Goal: Task Accomplishment & Management: Manage account settings

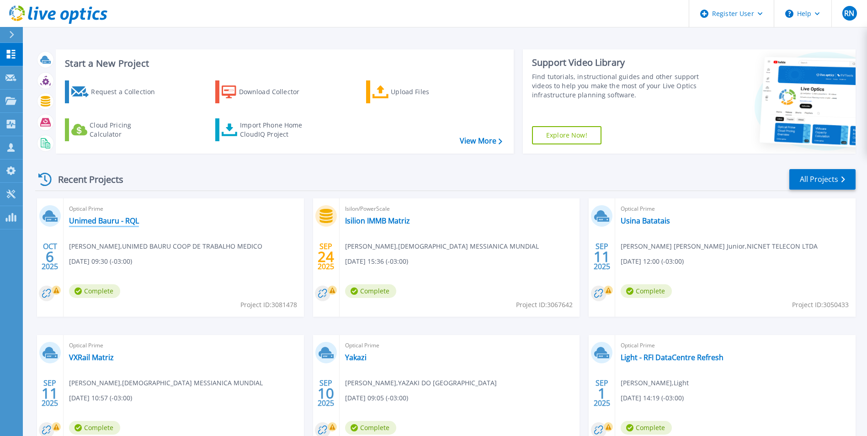
click at [109, 224] on link "Unimed Bauru - RQL" at bounding box center [104, 220] width 70 height 9
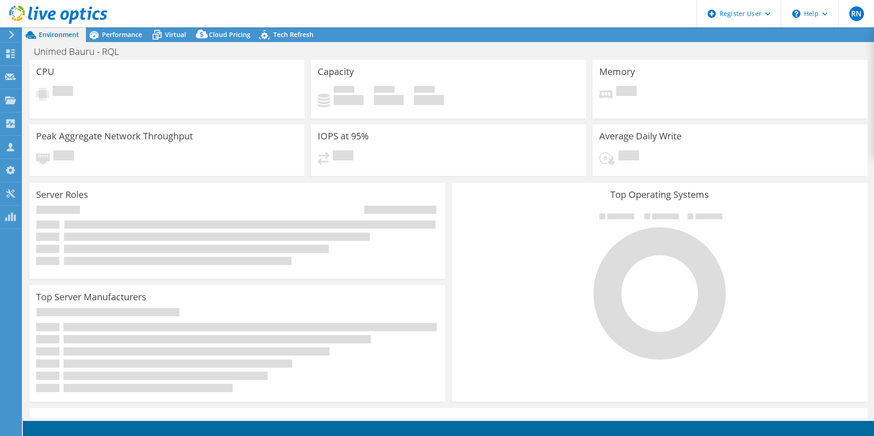
select select "USD"
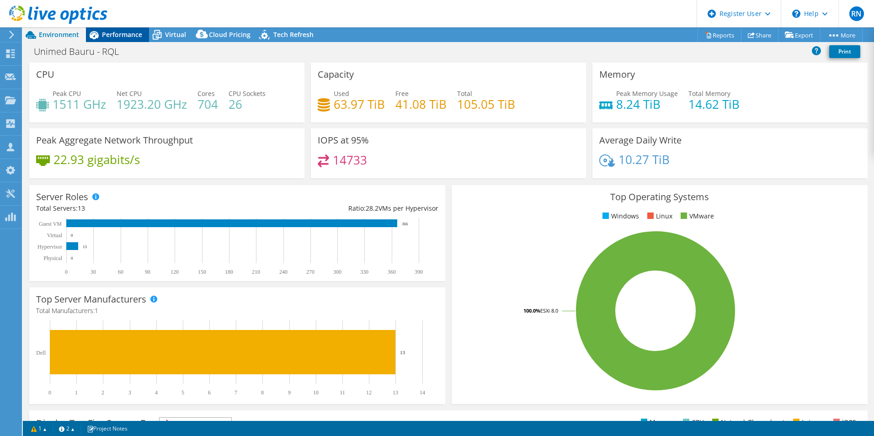
click at [130, 34] on span "Performance" at bounding box center [122, 34] width 40 height 9
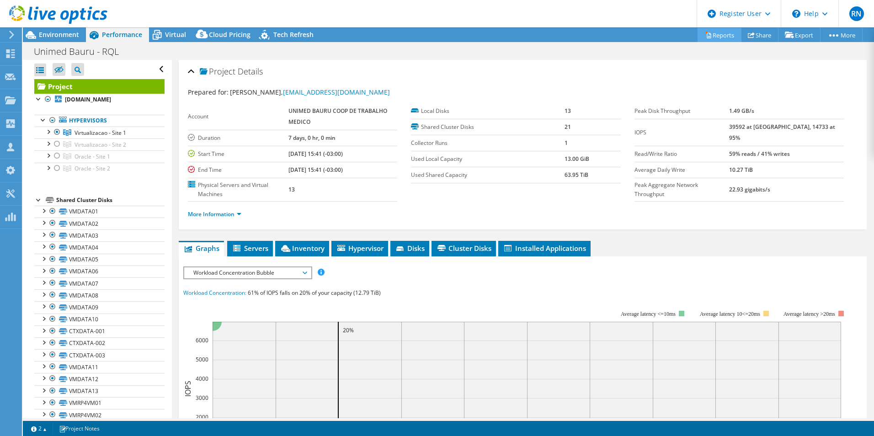
click at [712, 34] on link "Reports" at bounding box center [719, 35] width 44 height 14
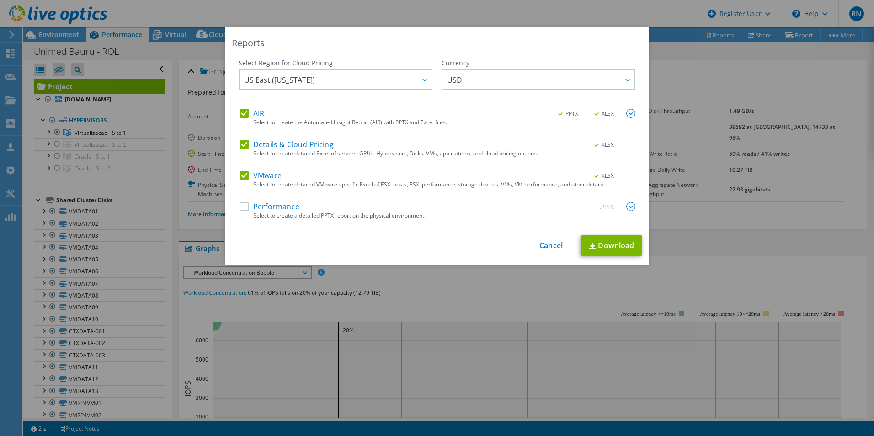
click at [239, 117] on label "AIR" at bounding box center [251, 113] width 25 height 9
click at [0, 0] on input "AIR" at bounding box center [0, 0] width 0 height 0
click at [242, 144] on label "Details & Cloud Pricing" at bounding box center [286, 144] width 94 height 9
click at [0, 0] on input "Details & Cloud Pricing" at bounding box center [0, 0] width 0 height 0
click at [631, 249] on link "Download" at bounding box center [611, 245] width 61 height 21
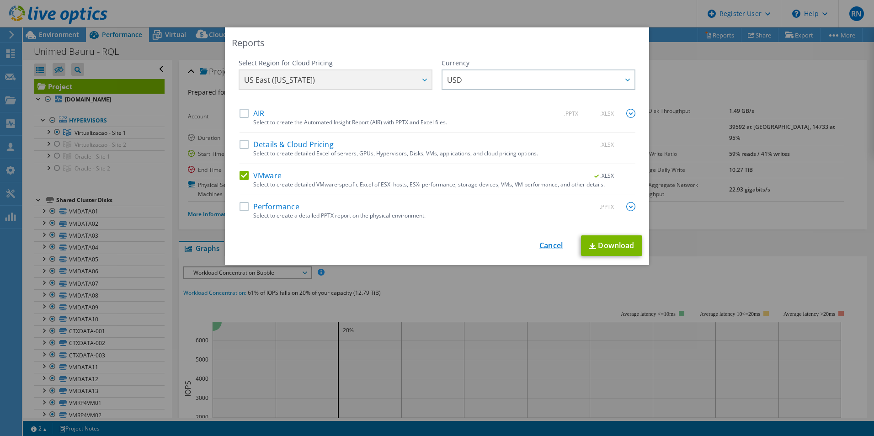
click at [552, 245] on link "Cancel" at bounding box center [550, 245] width 23 height 9
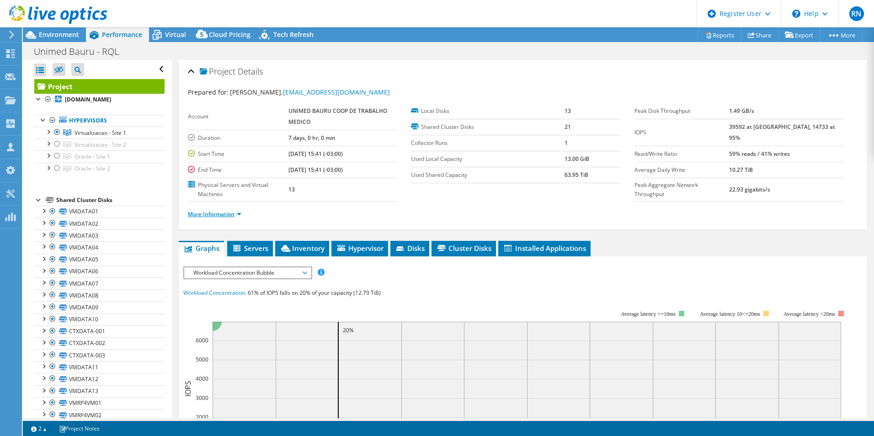
click at [221, 214] on link "More Information" at bounding box center [214, 214] width 53 height 8
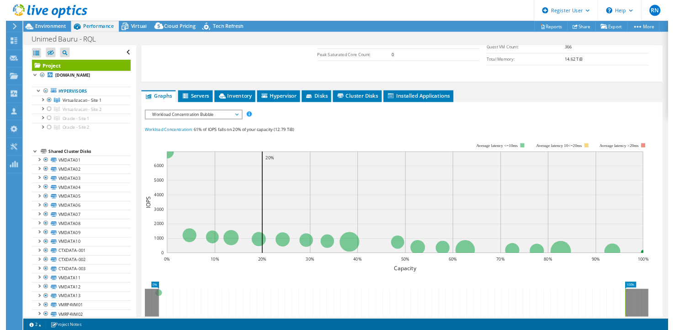
scroll to position [274, 0]
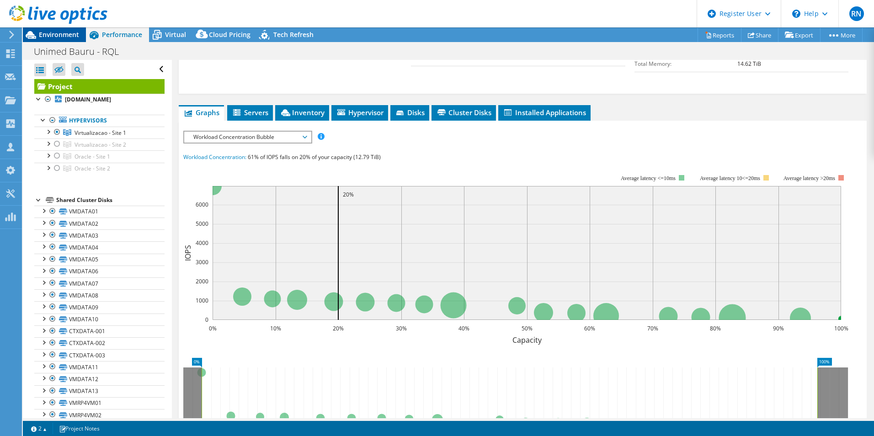
click at [53, 40] on div "Environment" at bounding box center [54, 34] width 63 height 15
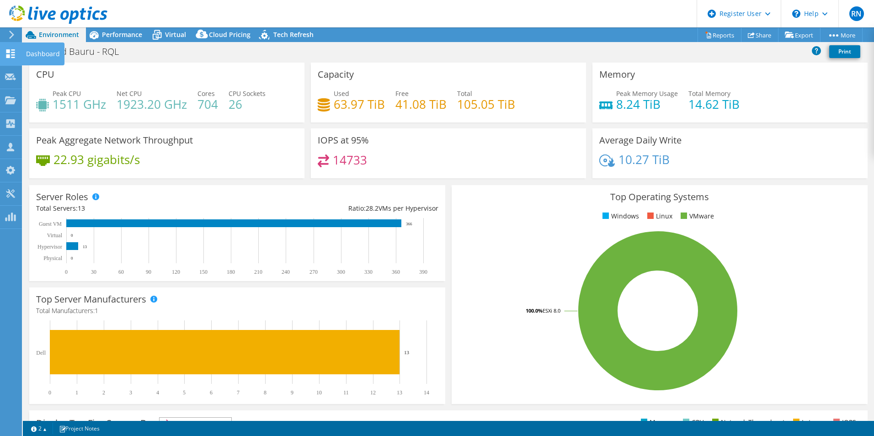
click at [8, 53] on icon at bounding box center [10, 53] width 11 height 9
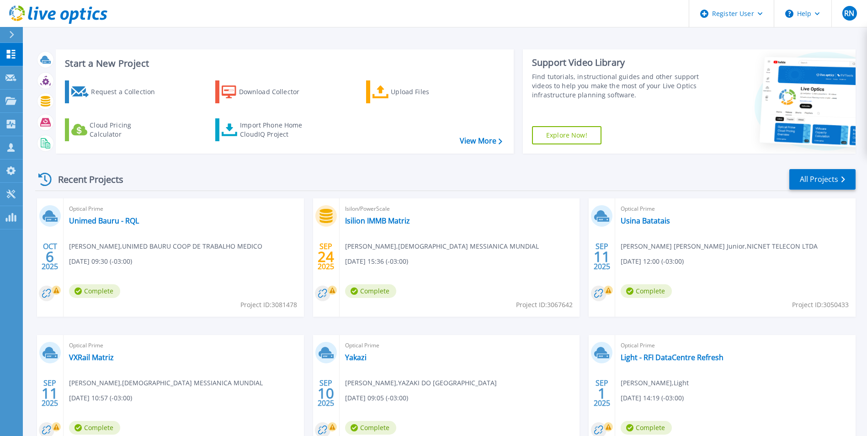
click at [547, 220] on div "Isilon/PowerScale Isilion IMMB Matriz Carlos Santos , IGREJA MESSIANICA MUNDIAL…" at bounding box center [460, 257] width 240 height 118
click at [459, 173] on div "Recent Projects All Projects" at bounding box center [445, 179] width 820 height 23
click at [460, 172] on div "Recent Projects All Projects" at bounding box center [445, 179] width 820 height 23
click at [822, 178] on link "All Projects" at bounding box center [822, 179] width 66 height 21
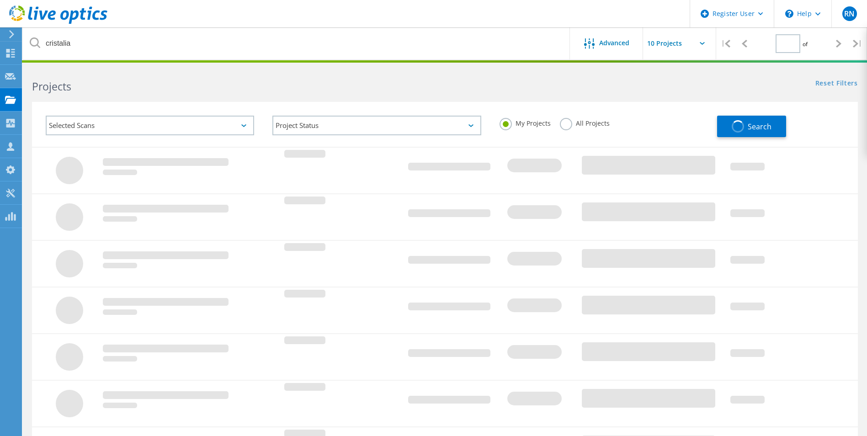
type input "1"
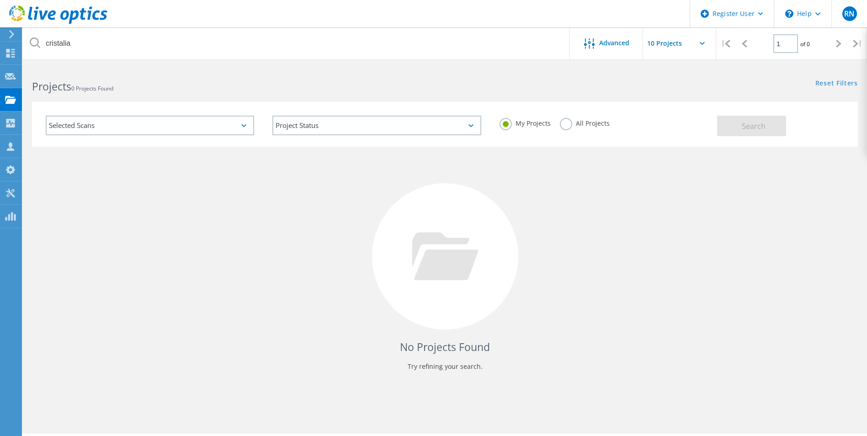
click at [572, 124] on label "All Projects" at bounding box center [585, 122] width 50 height 9
click at [0, 0] on input "All Projects" at bounding box center [0, 0] width 0 height 0
click at [740, 124] on button "Search" at bounding box center [751, 126] width 69 height 21
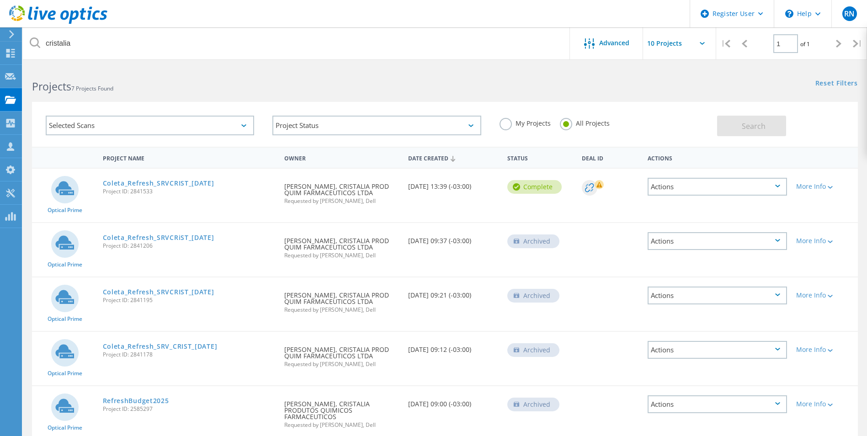
click at [182, 178] on div "Coleta_Refresh_SRVCRIST_01-04-25 Project ID: 2841533" at bounding box center [189, 186] width 182 height 35
click at [181, 183] on link "Coleta_Refresh_SRVCRIST_01-04-25" at bounding box center [159, 183] width 112 height 6
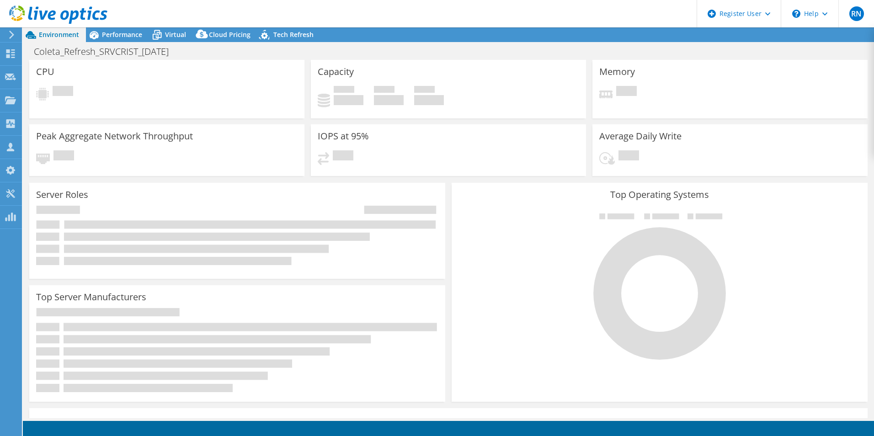
select select "SouthAmerica"
select select "USD"
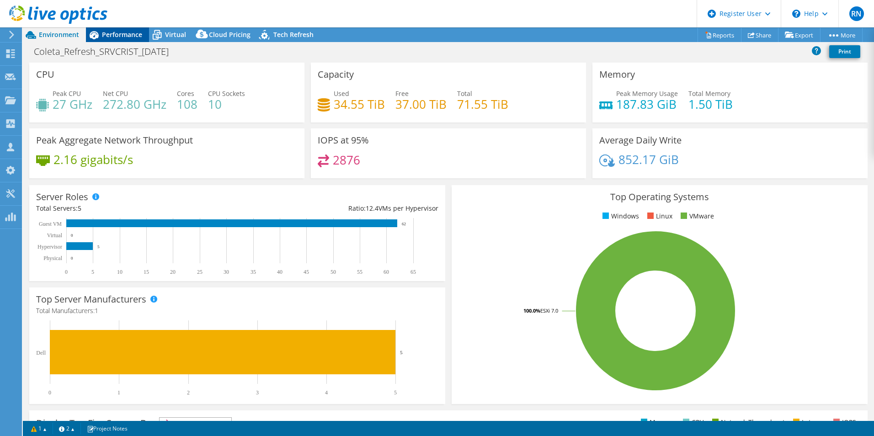
click at [117, 35] on span "Performance" at bounding box center [122, 34] width 40 height 9
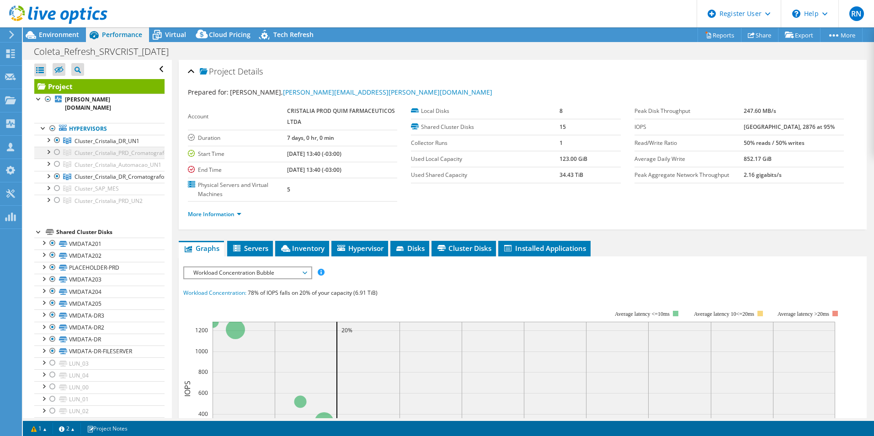
click at [58, 147] on div at bounding box center [57, 152] width 9 height 11
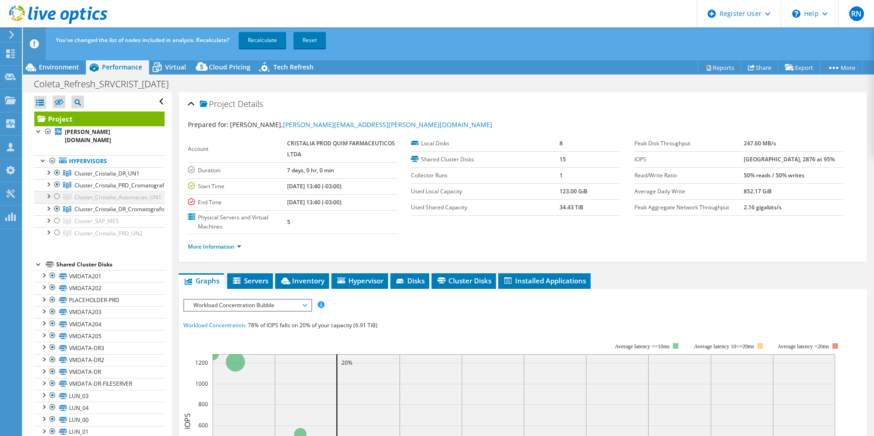
click at [57, 191] on div at bounding box center [57, 196] width 9 height 11
click at [57, 215] on div at bounding box center [57, 220] width 9 height 11
click at [57, 227] on div at bounding box center [57, 232] width 9 height 11
click at [263, 36] on link "Recalculate" at bounding box center [263, 40] width 48 height 16
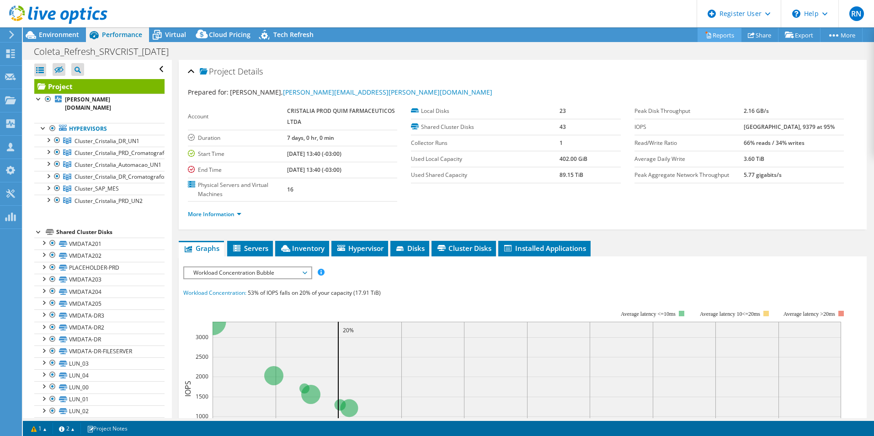
click at [707, 37] on link "Reports" at bounding box center [719, 35] width 44 height 14
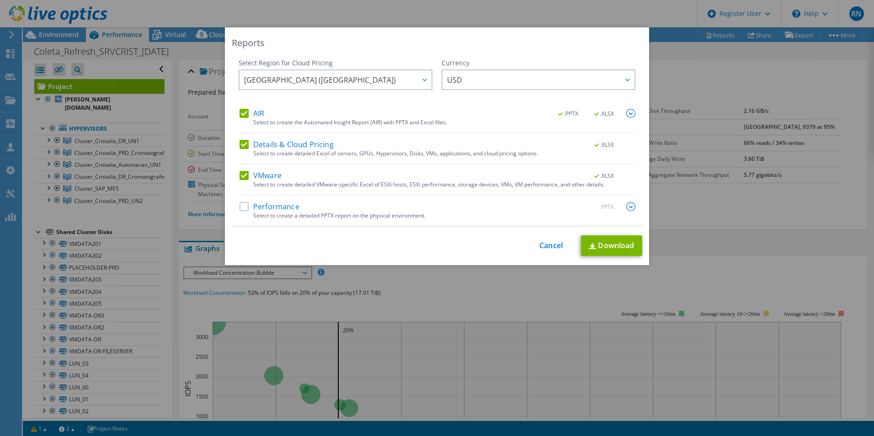
click at [239, 109] on label "AIR" at bounding box center [251, 113] width 25 height 9
click at [0, 0] on input "AIR" at bounding box center [0, 0] width 0 height 0
click at [242, 141] on label "Details & Cloud Pricing" at bounding box center [286, 144] width 94 height 9
click at [0, 0] on input "Details & Cloud Pricing" at bounding box center [0, 0] width 0 height 0
click at [623, 250] on link "Download" at bounding box center [611, 245] width 61 height 21
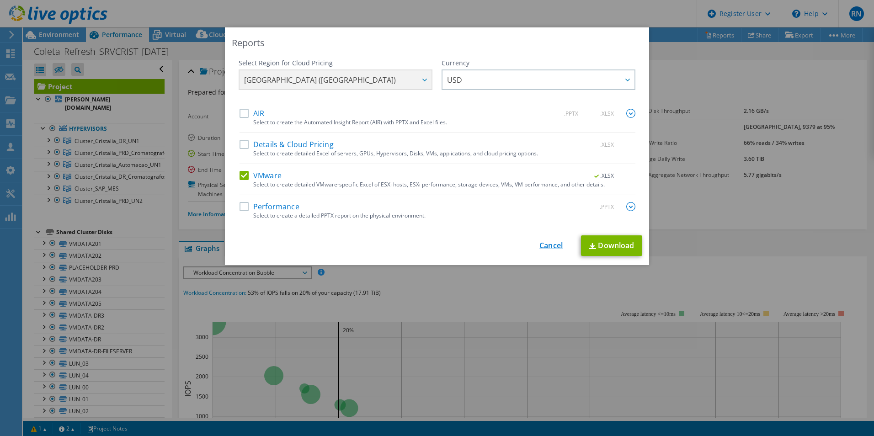
click at [549, 245] on link "Cancel" at bounding box center [550, 245] width 23 height 9
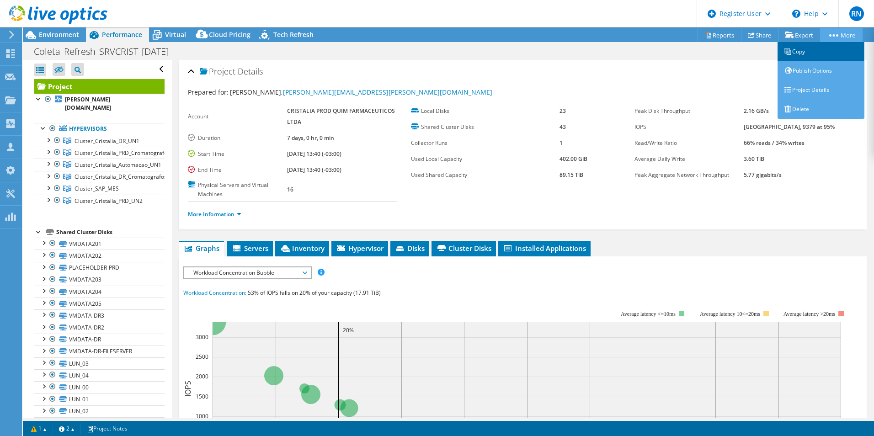
click at [816, 51] on link "Copy" at bounding box center [820, 51] width 87 height 19
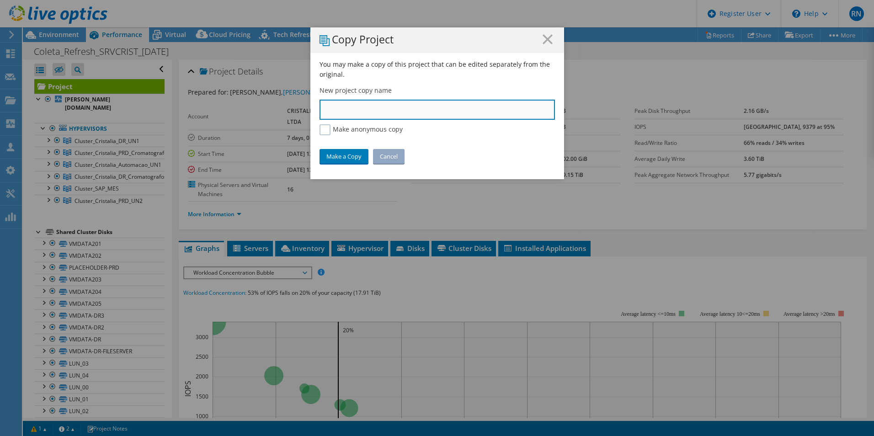
click at [427, 110] on input "text" at bounding box center [436, 110] width 235 height 20
type input "Cristalia - TESTE script"
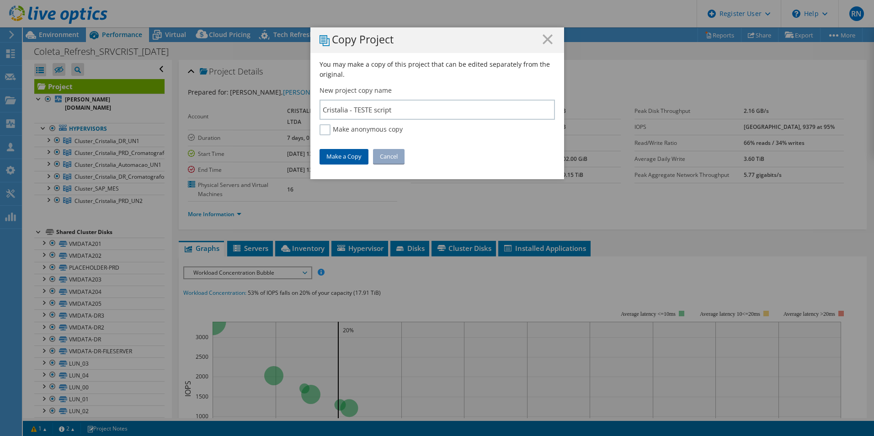
click at [344, 155] on link "Make a Copy" at bounding box center [343, 156] width 49 height 15
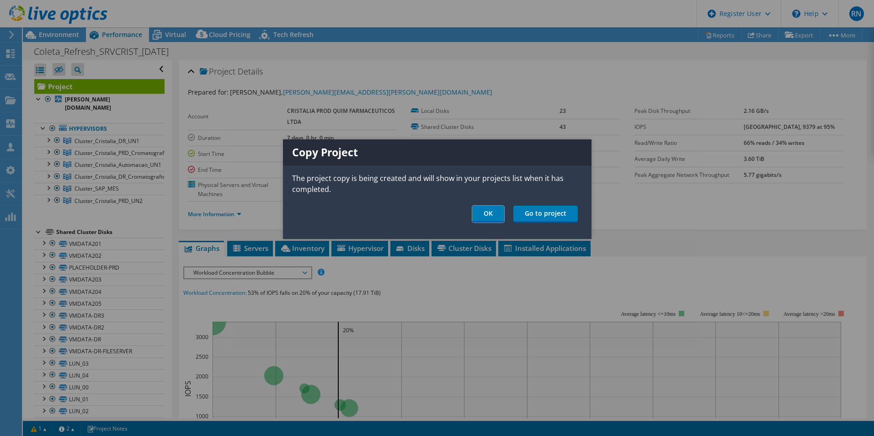
click at [489, 208] on link "OK" at bounding box center [488, 214] width 32 height 17
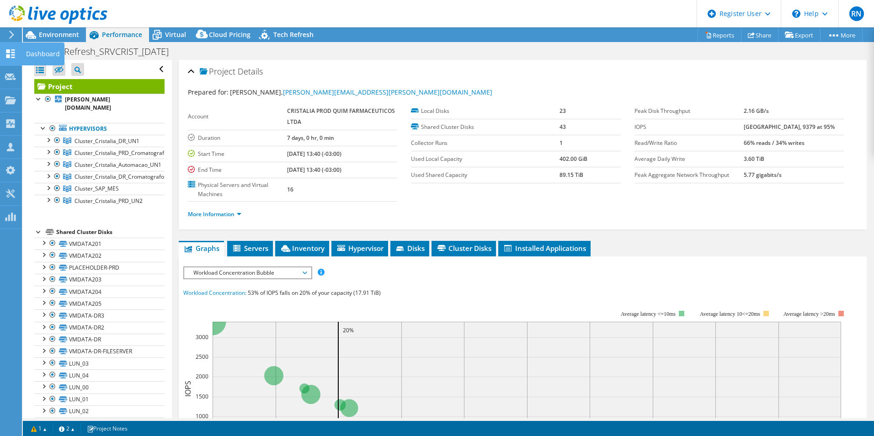
click at [6, 54] on icon at bounding box center [10, 53] width 11 height 9
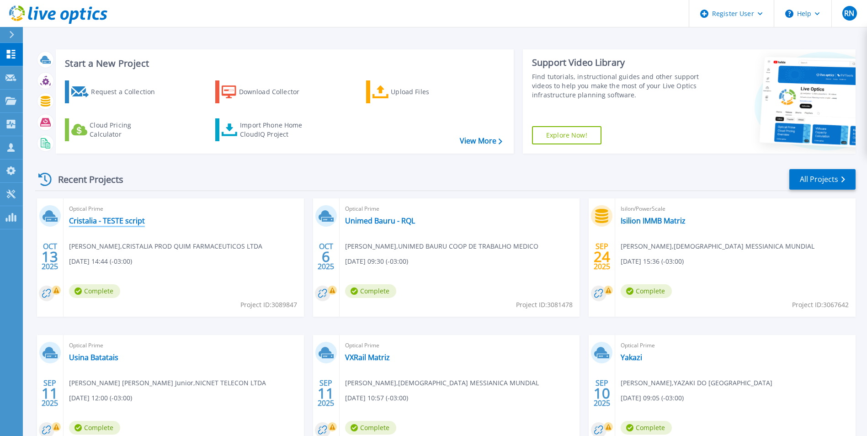
click at [120, 216] on link "Cristalia - TESTE script" at bounding box center [107, 220] width 76 height 9
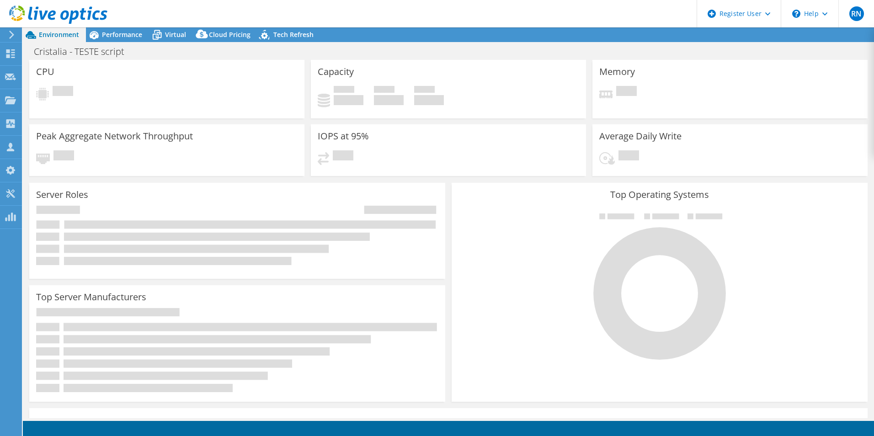
select select "USD"
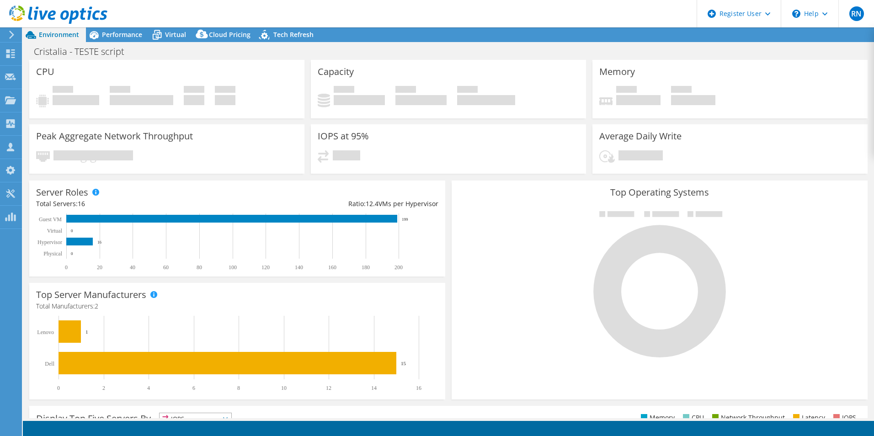
drag, startPoint x: 547, startPoint y: 288, endPoint x: 546, endPoint y: 260, distance: 27.9
click at [547, 288] on div at bounding box center [659, 284] width 402 height 154
click at [130, 31] on span "Performance" at bounding box center [122, 34] width 40 height 9
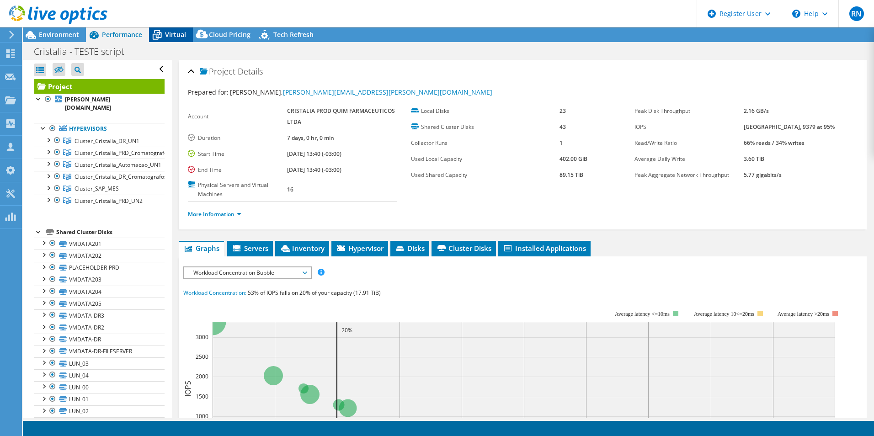
click at [189, 30] on div "Virtual" at bounding box center [171, 34] width 44 height 15
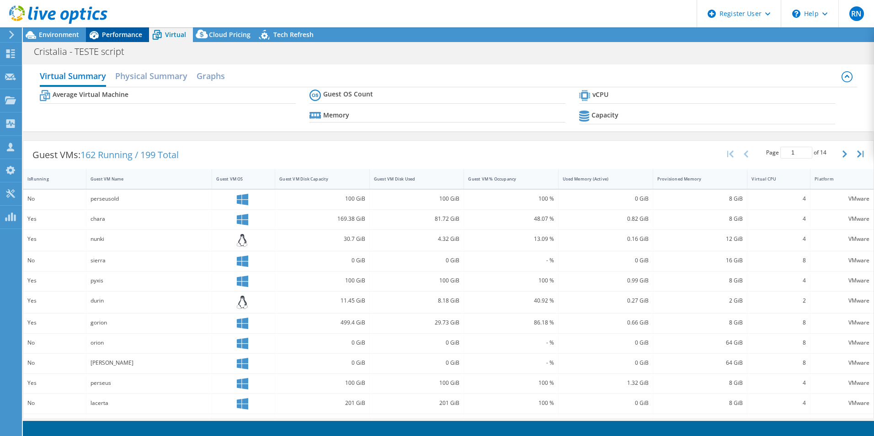
click at [129, 32] on span "Performance" at bounding box center [122, 34] width 40 height 9
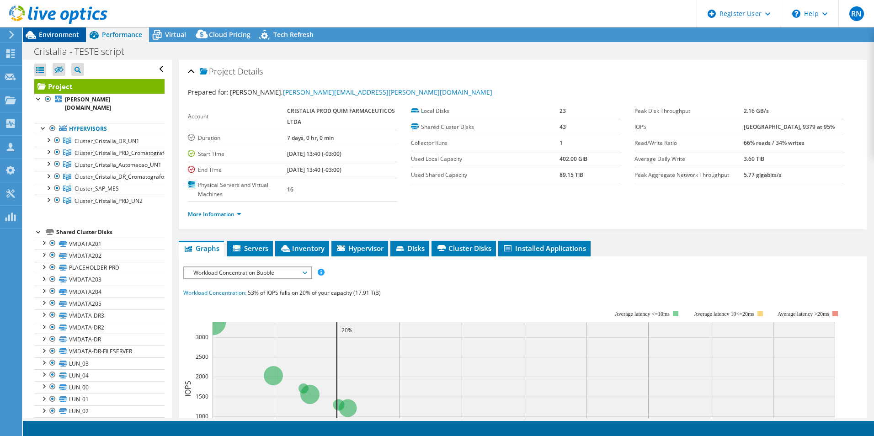
click at [71, 35] on span "Environment" at bounding box center [59, 34] width 40 height 9
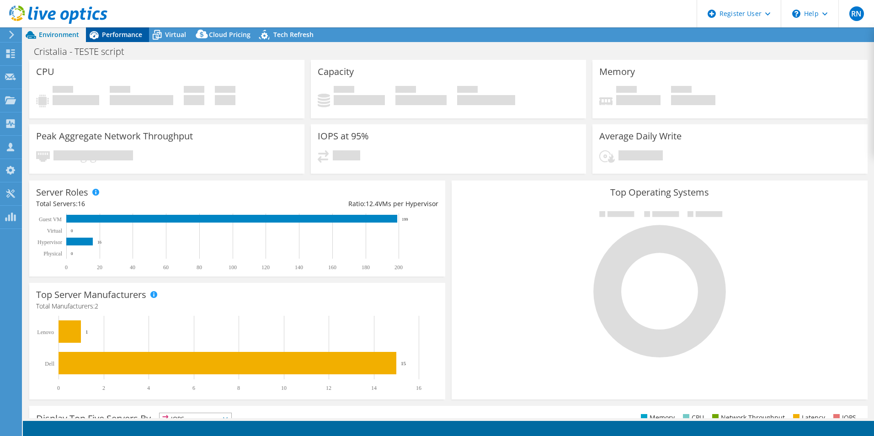
click at [125, 33] on span "Performance" at bounding box center [122, 34] width 40 height 9
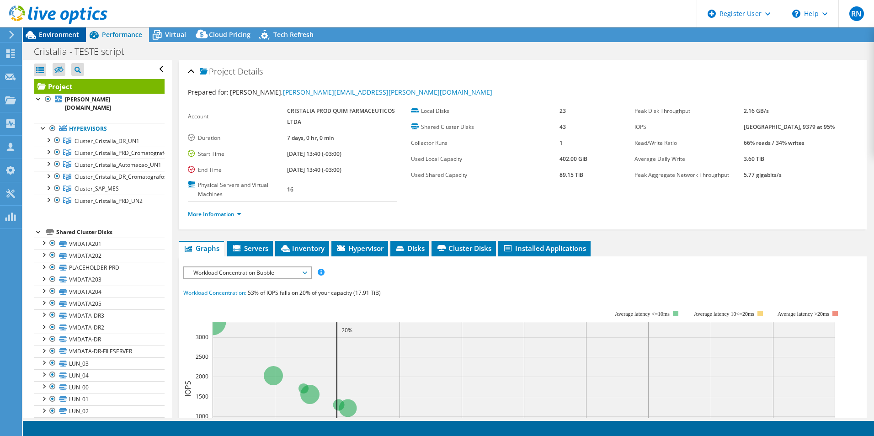
click at [61, 34] on span "Environment" at bounding box center [59, 34] width 40 height 9
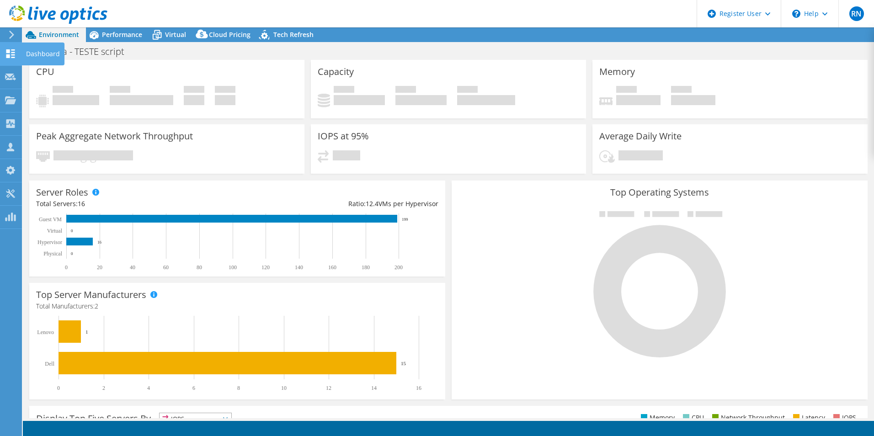
click at [14, 56] on icon at bounding box center [10, 53] width 11 height 9
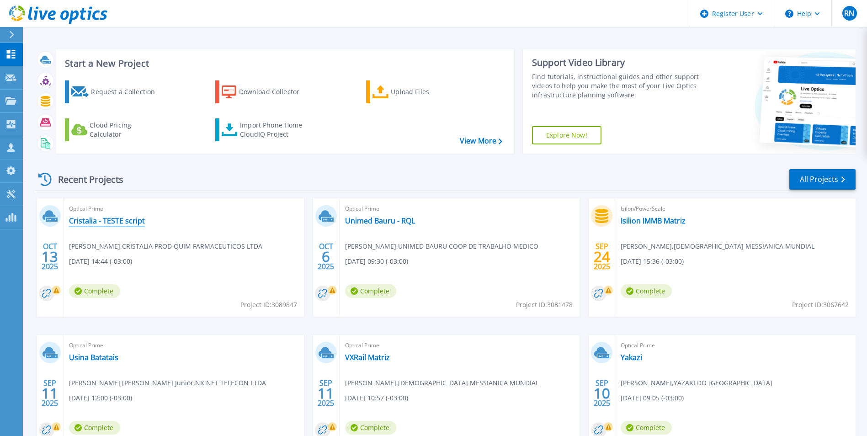
click at [113, 219] on link "Cristalia - TESTE script" at bounding box center [107, 220] width 76 height 9
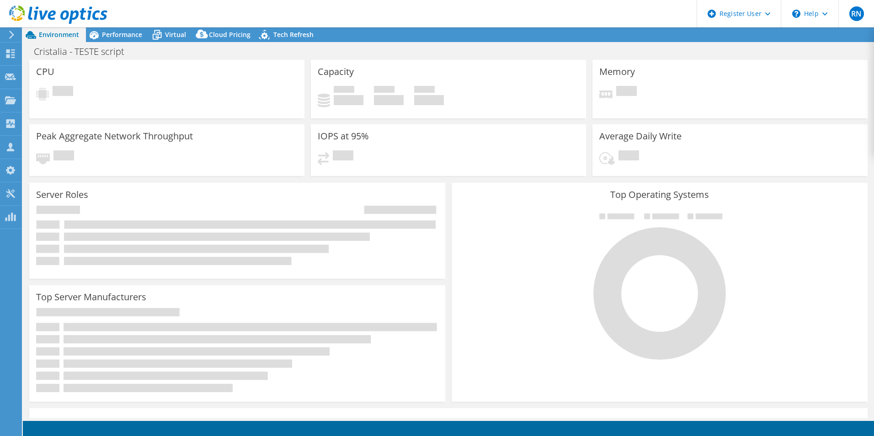
select select "USD"
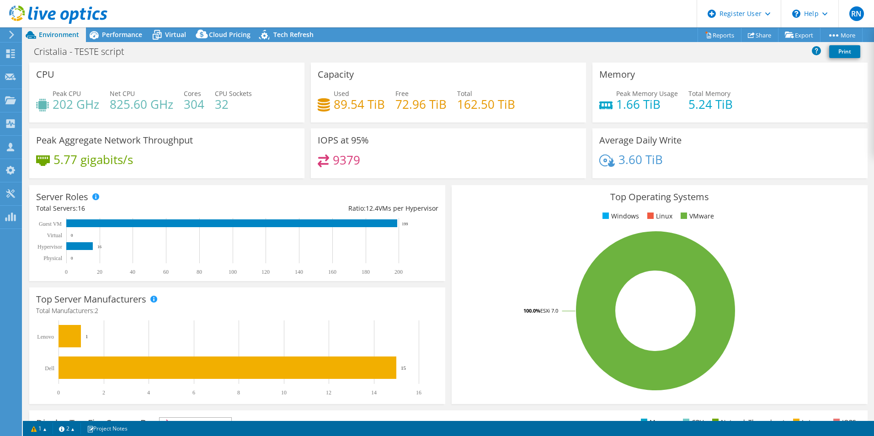
click at [498, 233] on rect at bounding box center [655, 311] width 394 height 160
click at [131, 38] on span "Performance" at bounding box center [122, 34] width 40 height 9
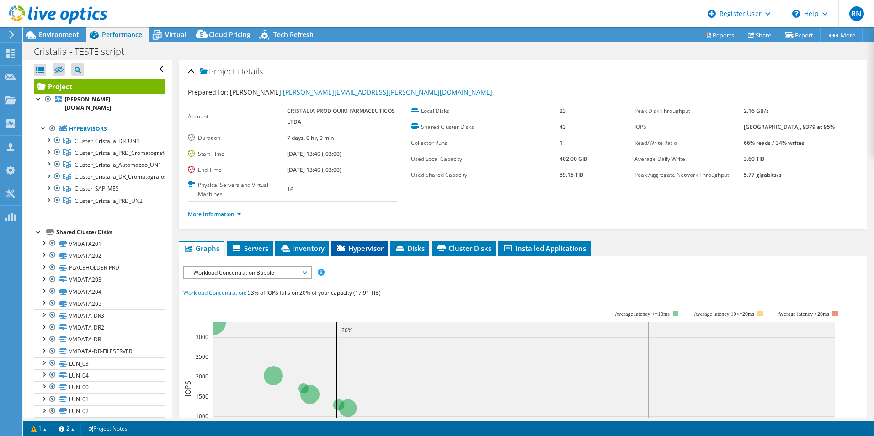
click at [368, 252] on span "Hypervisor" at bounding box center [360, 248] width 48 height 9
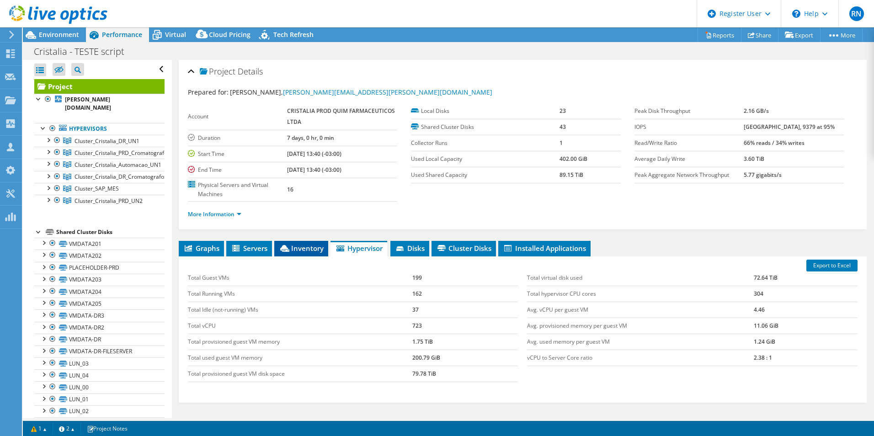
click at [307, 250] on span "Inventory" at bounding box center [301, 248] width 45 height 9
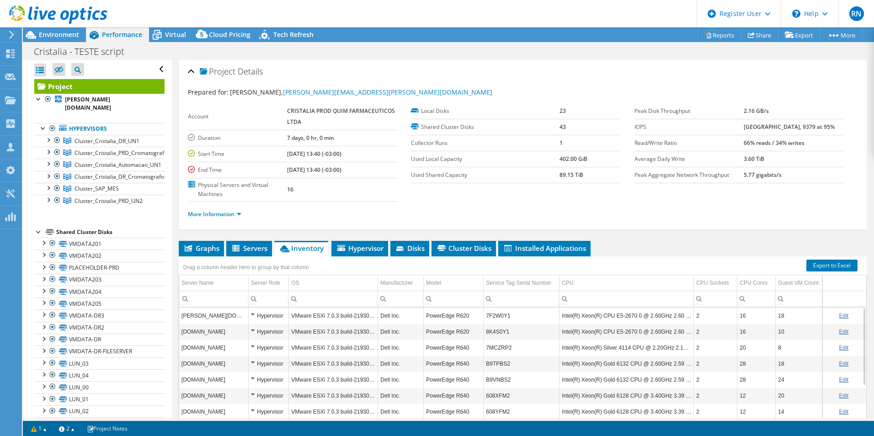
click at [443, 210] on ul "More Information" at bounding box center [523, 213] width 670 height 12
click at [65, 33] on span "Environment" at bounding box center [59, 34] width 40 height 9
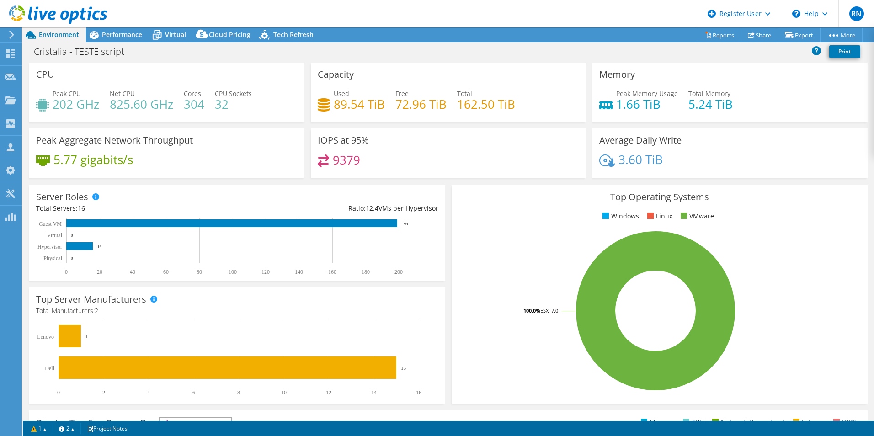
click at [62, 35] on span "Environment" at bounding box center [59, 34] width 40 height 9
click at [13, 53] on use at bounding box center [10, 53] width 9 height 9
click at [49, 53] on div "Dashboard" at bounding box center [42, 54] width 43 height 23
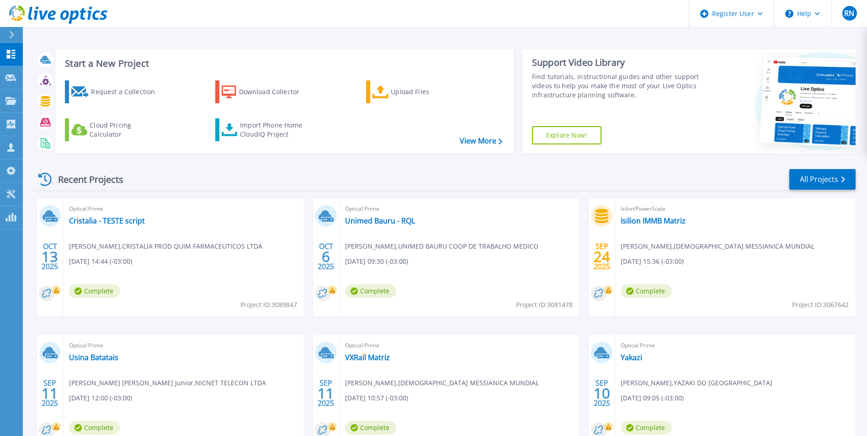
click at [292, 307] on span "Project ID: 3089847" at bounding box center [268, 305] width 57 height 10
copy span "3089847"
click at [103, 218] on link "Cristalia - TESTE script" at bounding box center [107, 220] width 76 height 9
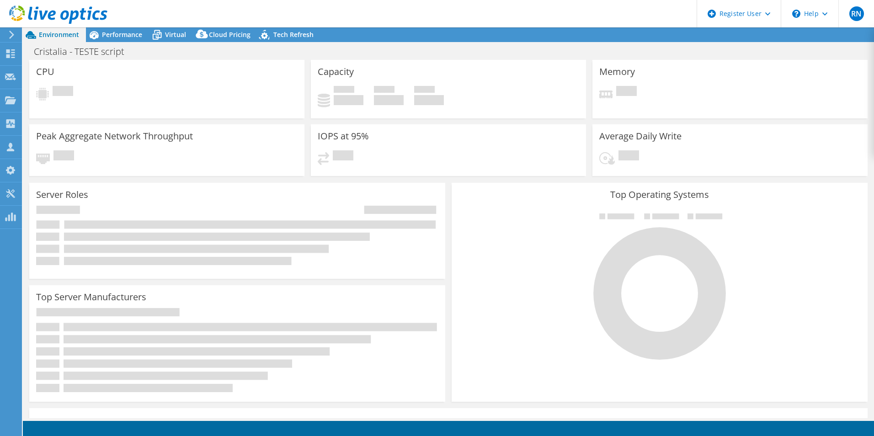
select select "USD"
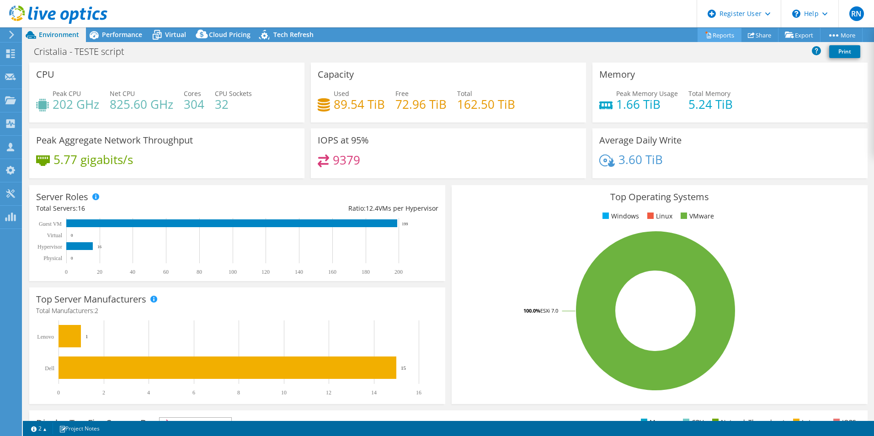
click at [709, 34] on link "Reports" at bounding box center [719, 35] width 44 height 14
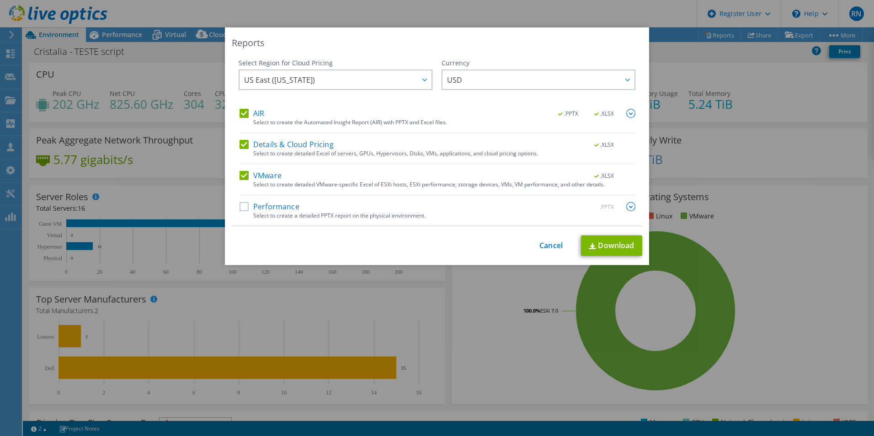
click at [239, 112] on label "AIR" at bounding box center [251, 113] width 25 height 9
click at [0, 0] on input "AIR" at bounding box center [0, 0] width 0 height 0
drag, startPoint x: 239, startPoint y: 142, endPoint x: 275, endPoint y: 166, distance: 42.5
click at [240, 142] on label "Details & Cloud Pricing" at bounding box center [286, 144] width 94 height 9
click at [0, 0] on input "Details & Cloud Pricing" at bounding box center [0, 0] width 0 height 0
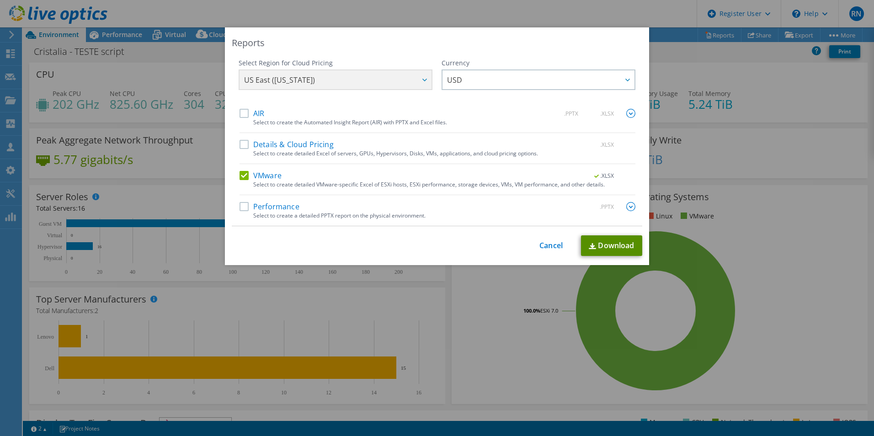
click at [604, 245] on link "Download" at bounding box center [611, 245] width 61 height 21
click at [542, 246] on link "Cancel" at bounding box center [550, 245] width 23 height 9
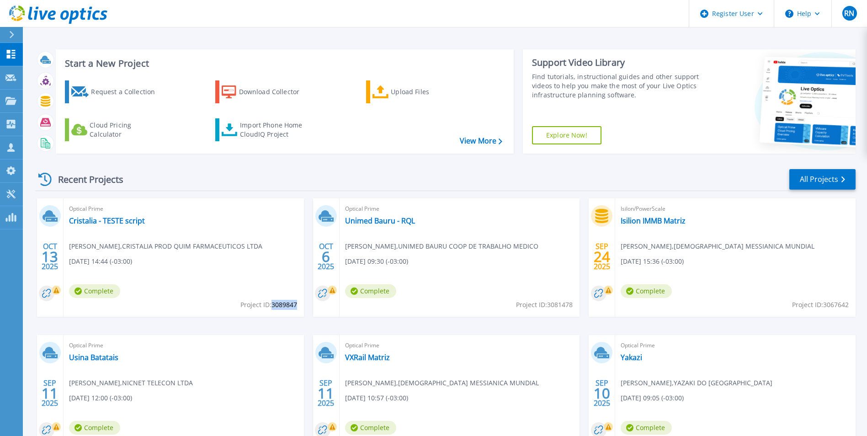
drag, startPoint x: 271, startPoint y: 305, endPoint x: 295, endPoint y: 305, distance: 23.8
click at [295, 305] on span "Project ID: 3089847" at bounding box center [268, 305] width 57 height 10
copy span "3089847"
click at [291, 306] on span "Project ID: 3089847" at bounding box center [268, 305] width 57 height 10
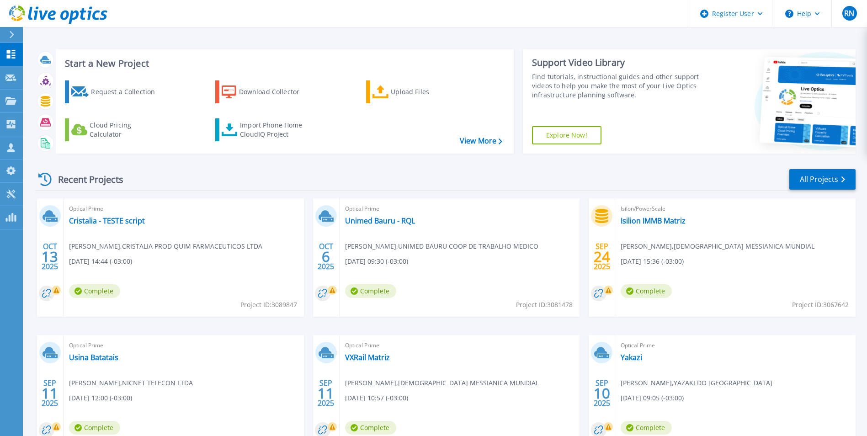
drag, startPoint x: 291, startPoint y: 306, endPoint x: 282, endPoint y: 325, distance: 21.9
click at [282, 325] on div "[DATE] Optical Prime Cristalia - TESTE script [PERSON_NAME] , CRISTALIA PROD QU…" at bounding box center [442, 334] width 828 height 273
click at [283, 306] on span "Project ID: 3089847" at bounding box center [268, 305] width 57 height 10
copy span "3089847"
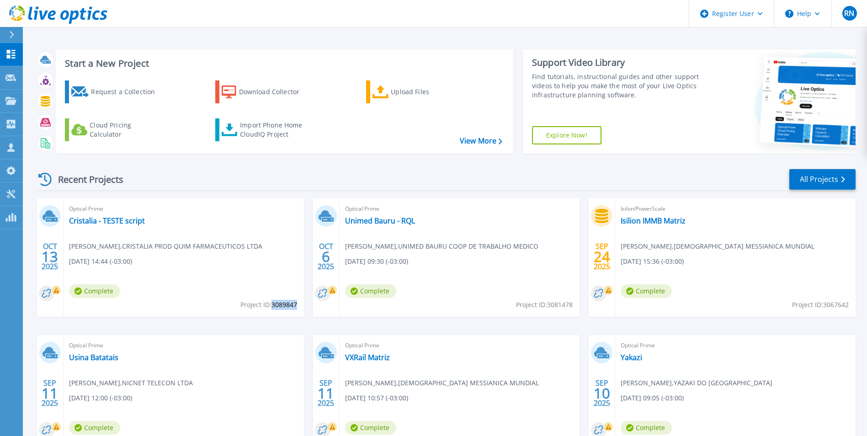
click at [288, 308] on span "Project ID: 3089847" at bounding box center [268, 305] width 57 height 10
click at [283, 306] on span "Project ID: 3089847" at bounding box center [268, 305] width 57 height 10
copy span "3089847"
click at [326, 165] on div "Recent Projects All Projects [DATE] Optical Prime Cristalia - TESTE script [PER…" at bounding box center [445, 320] width 820 height 318
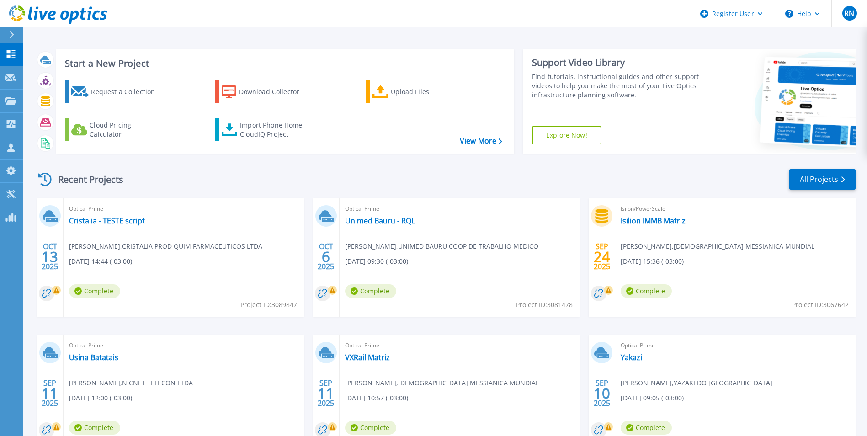
click at [179, 299] on div "Optical Prime Cristalia - TESTE script [PERSON_NAME] , CRISTALIA PROD QUIM FARM…" at bounding box center [184, 257] width 240 height 118
click at [205, 291] on div "Optical Prime Cristalia - TESTE script [PERSON_NAME] , CRISTALIA PROD QUIM FARM…" at bounding box center [184, 257] width 240 height 118
click at [569, 305] on span "Project ID: 3081478" at bounding box center [544, 305] width 57 height 10
copy span "3081478"
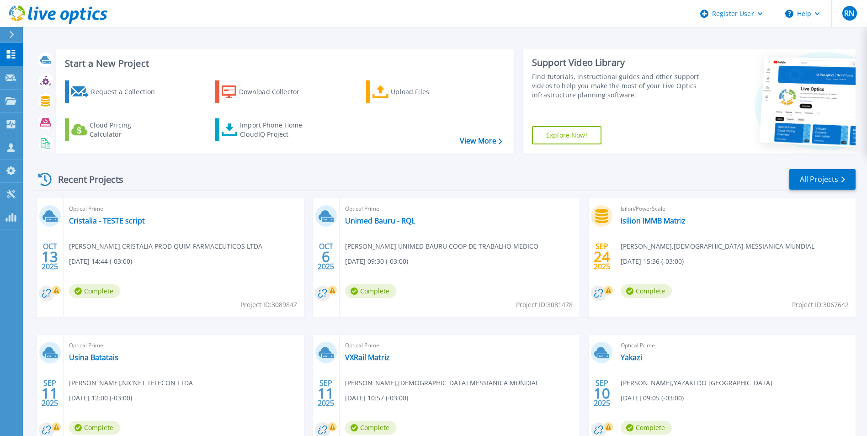
click at [283, 306] on span "Project ID: 3089847" at bounding box center [268, 305] width 57 height 10
copy span "3089847"
